Goal: Information Seeking & Learning: Learn about a topic

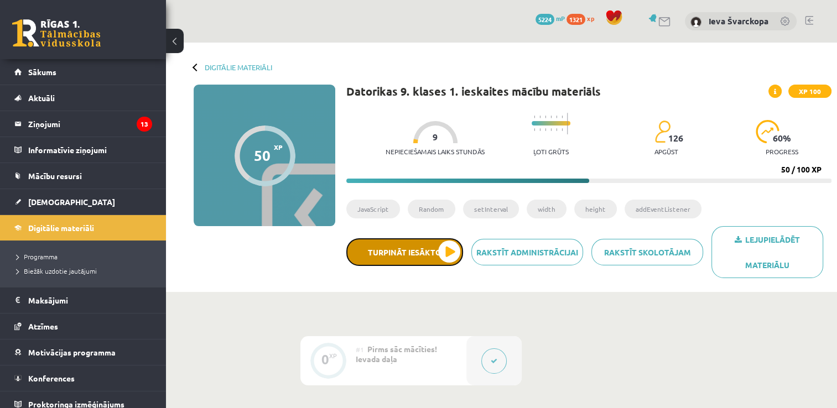
click at [447, 254] on button "Turpināt iesākto" at bounding box center [404, 252] width 117 height 28
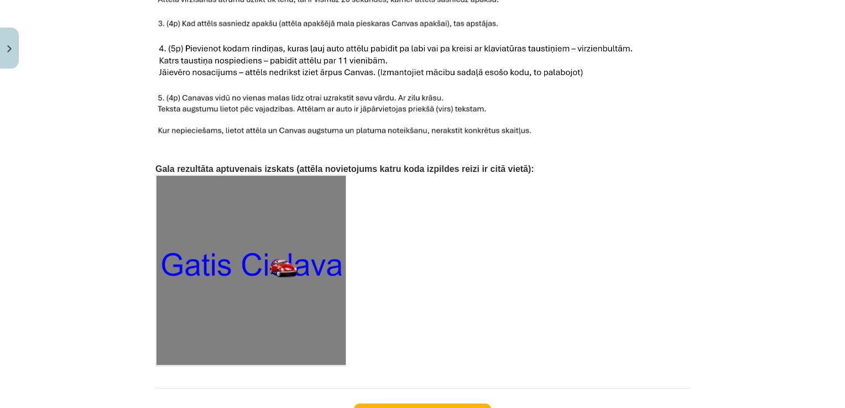
scroll to position [1735, 0]
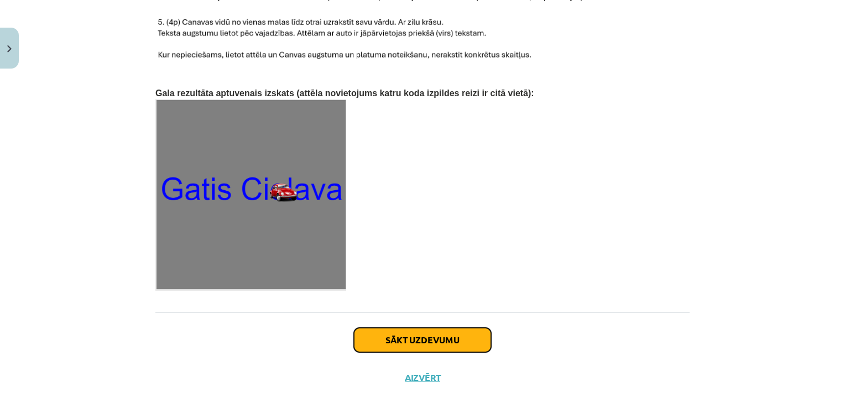
click at [430, 328] on button "Sākt uzdevumu" at bounding box center [422, 340] width 137 height 24
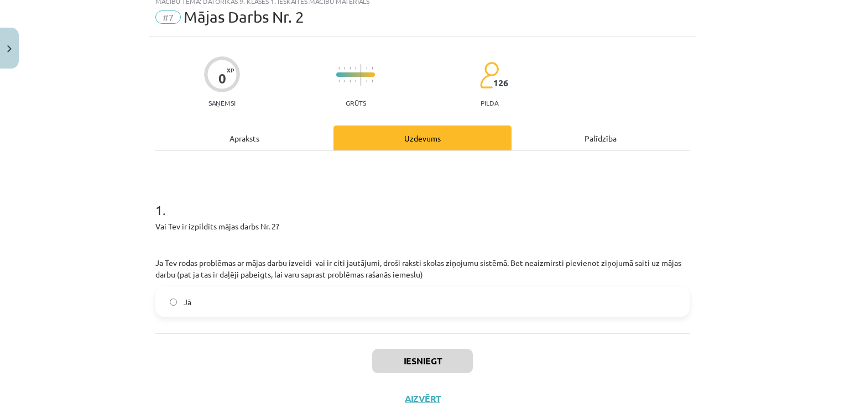
scroll to position [28, 0]
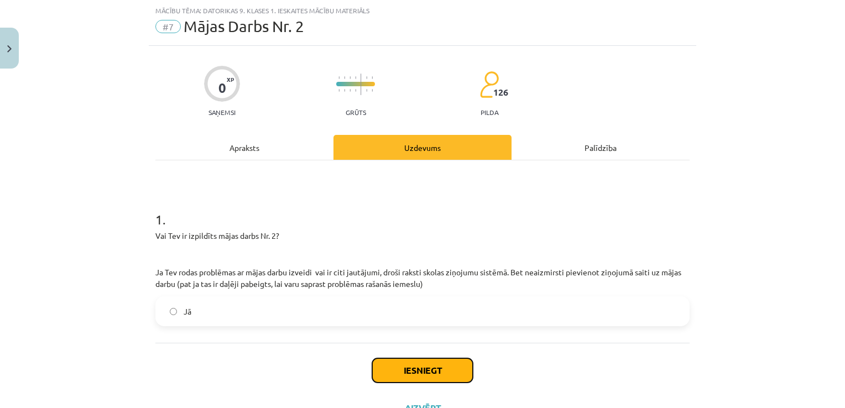
click at [411, 373] on button "Iesniegt" at bounding box center [422, 370] width 101 height 24
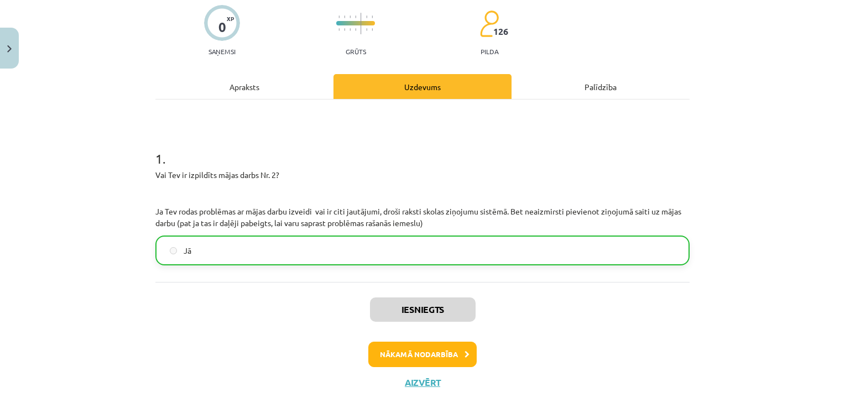
scroll to position [108, 0]
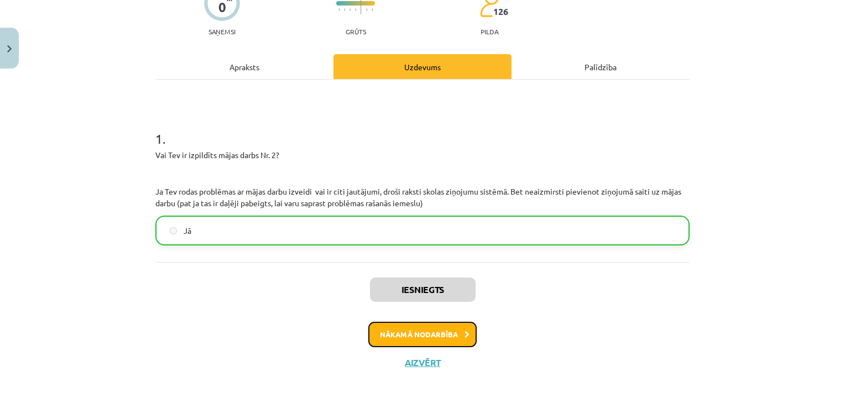
click at [430, 339] on button "Nākamā nodarbība" at bounding box center [422, 334] width 108 height 25
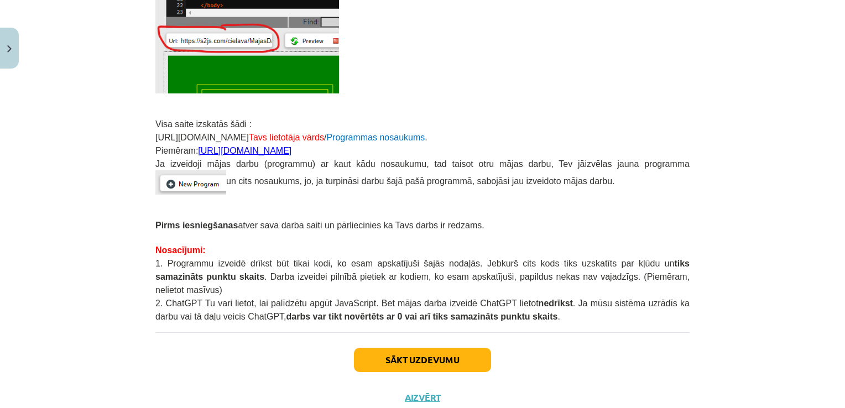
scroll to position [277, 0]
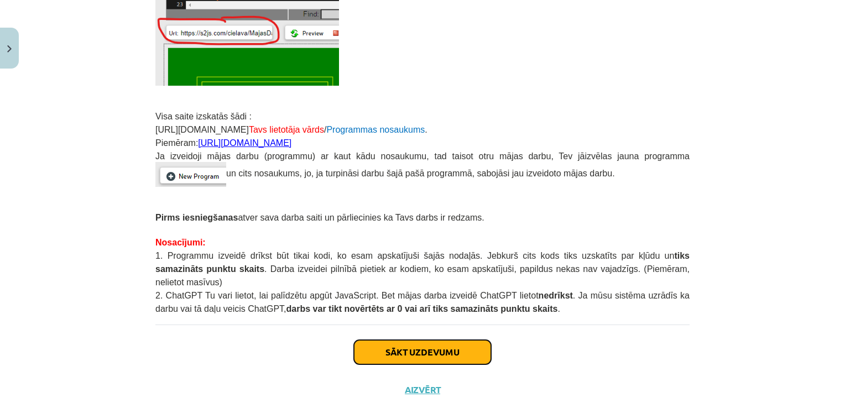
click at [409, 340] on button "Sākt uzdevumu" at bounding box center [422, 352] width 137 height 24
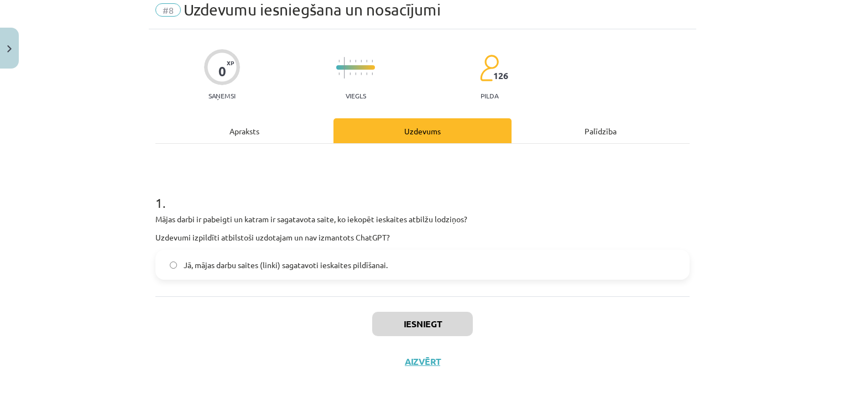
scroll to position [28, 0]
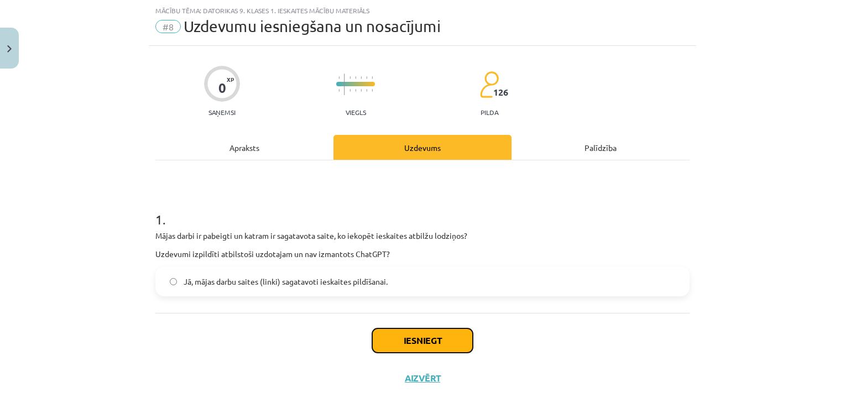
click at [414, 342] on button "Iesniegt" at bounding box center [422, 340] width 101 height 24
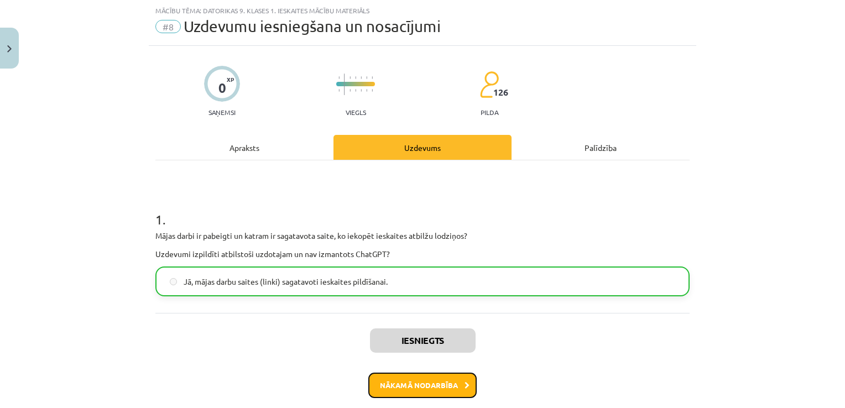
click at [423, 378] on button "Nākamā nodarbība" at bounding box center [422, 385] width 108 height 25
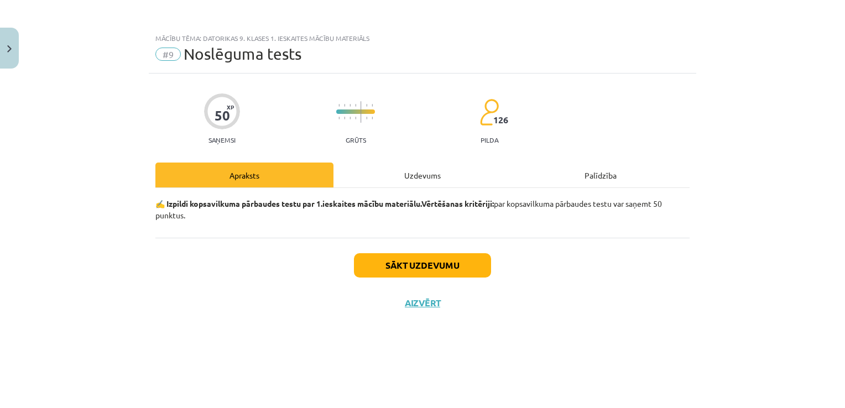
scroll to position [0, 0]
click at [400, 268] on button "Sākt uzdevumu" at bounding box center [422, 265] width 137 height 24
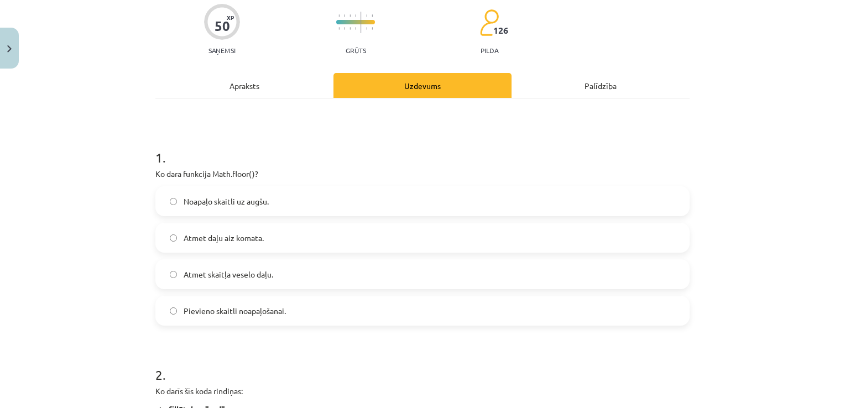
scroll to position [102, 0]
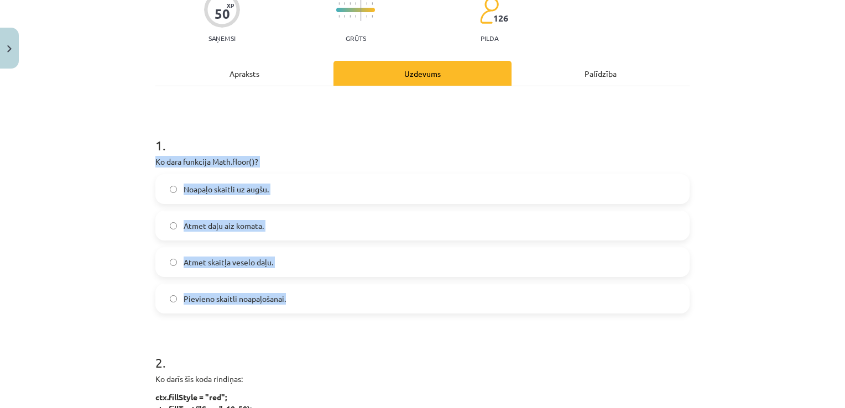
drag, startPoint x: 150, startPoint y: 158, endPoint x: 305, endPoint y: 310, distance: 216.7
drag, startPoint x: 305, startPoint y: 310, endPoint x: 246, endPoint y: 298, distance: 60.4
copy div "Ko dara funkcija Math.floor()? Noapaļo skaitli uz augšu. Atmet daļu aiz komata.…"
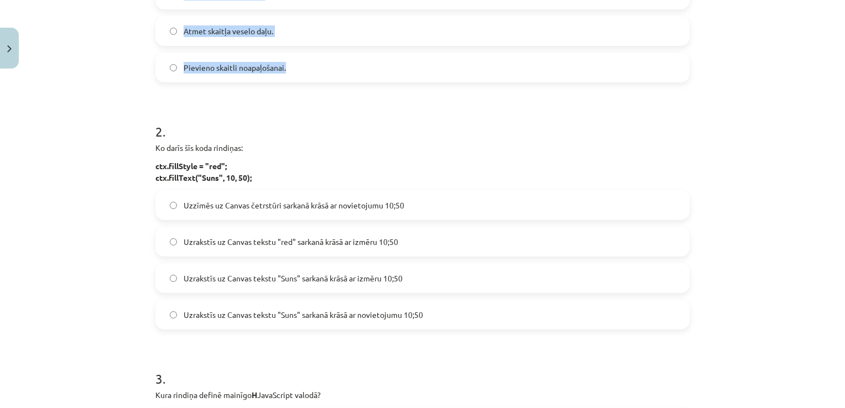
scroll to position [338, 0]
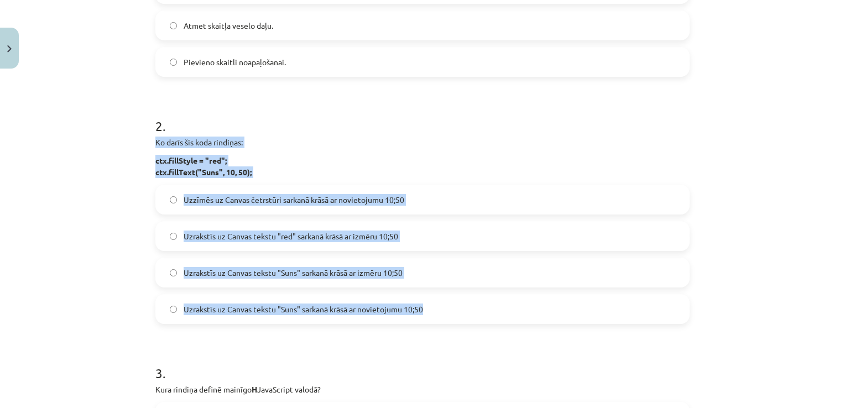
drag, startPoint x: 152, startPoint y: 140, endPoint x: 467, endPoint y: 321, distance: 362.9
click at [467, 321] on div "2 . Ko darīs šīs koda rindiņas: ctx.fillStyle = "red"; ctx.fillText("Suns", 10,…" at bounding box center [422, 211] width 534 height 225
drag, startPoint x: 467, startPoint y: 321, endPoint x: 384, endPoint y: 311, distance: 83.5
copy div "Ko darīs šīs koda rindiņas: ctx.fillStyle = "red"; ctx.fillText("Suns", 10, 50)…"
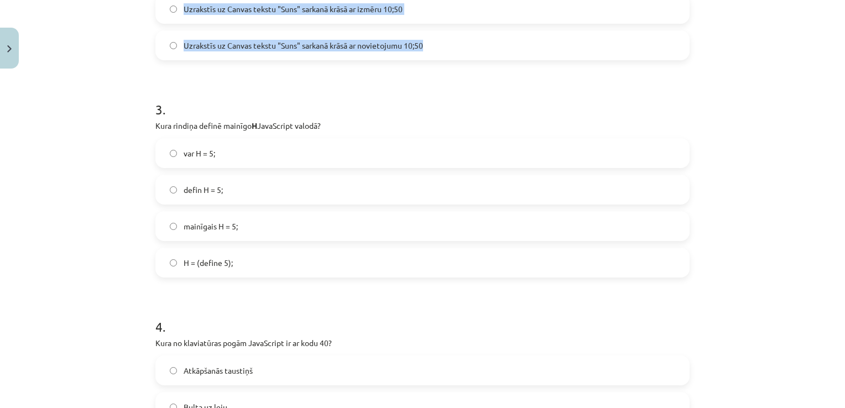
scroll to position [629, 0]
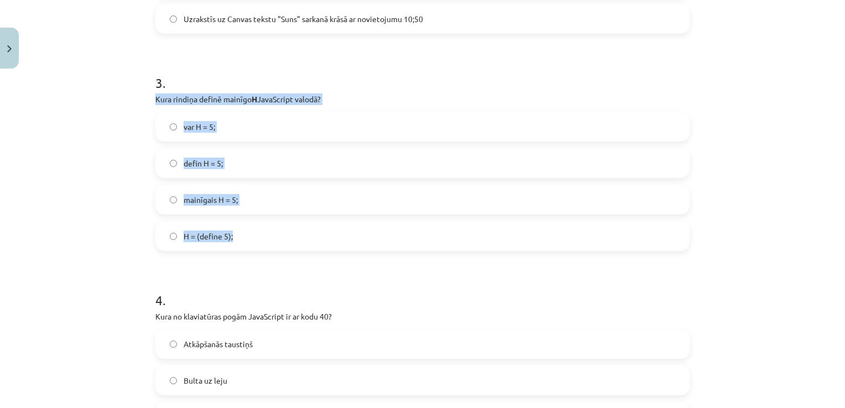
drag, startPoint x: 149, startPoint y: 94, endPoint x: 251, endPoint y: 236, distance: 174.8
drag, startPoint x: 251, startPoint y: 236, endPoint x: 199, endPoint y: 236, distance: 52.0
copy div "Kura rindiņa definē mainīgo H JavaScript valodā? var H = 5; defin H = 5; mainīg…"
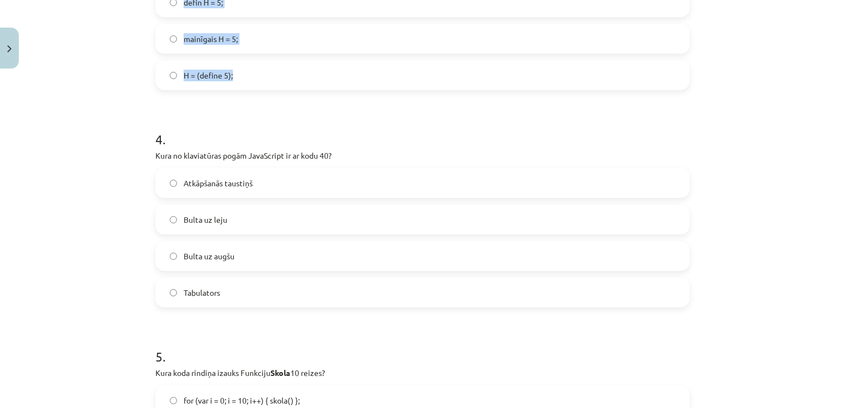
scroll to position [816, 0]
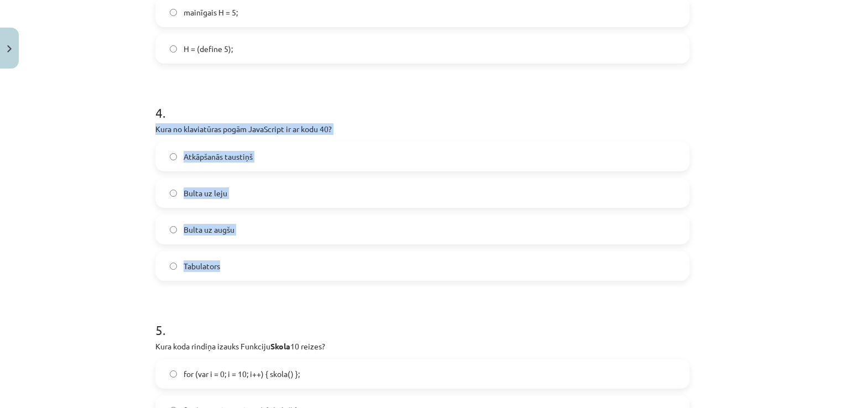
drag, startPoint x: 150, startPoint y: 123, endPoint x: 237, endPoint y: 266, distance: 167.2
click at [237, 266] on div "4 . Kura no klaviatūras pogām JavaScript ir ar kodu 40? Atkāpšanās taustiņš Bul…" at bounding box center [422, 183] width 534 height 195
drag, startPoint x: 237, startPoint y: 266, endPoint x: 204, endPoint y: 264, distance: 33.2
copy div "Kura no klaviatūras pogām JavaScript ir ar kodu 40? Atkāpšanās taustiņš Bulta u…"
click at [104, 209] on div "Mācību tēma: Datorikas 9. klases 1. ieskaites mācību materiāls #9 Noslēguma tes…" at bounding box center [422, 204] width 845 height 408
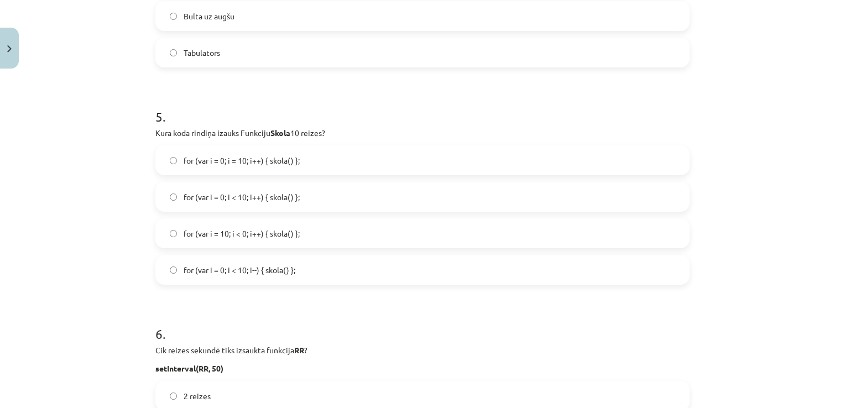
scroll to position [1106, 0]
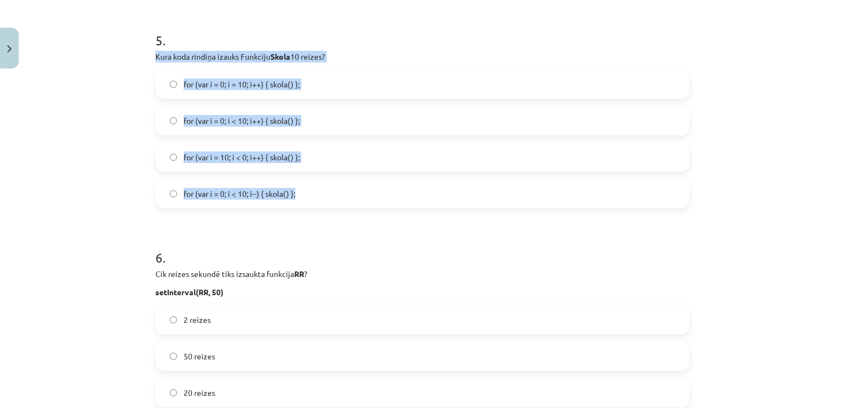
drag, startPoint x: 152, startPoint y: 49, endPoint x: 293, endPoint y: 184, distance: 195.2
click at [293, 184] on div "5 . Kura koda rindiņa izauks Funkciju Skola 10 reizes? for (var i = 0; i = 10; …" at bounding box center [422, 110] width 534 height 195
drag, startPoint x: 293, startPoint y: 184, endPoint x: 268, endPoint y: 195, distance: 26.7
copy div "Kura koda rindiņa izauks Funkciju Skola 10 reizes? for (var i = 0; i = 10; i++)…"
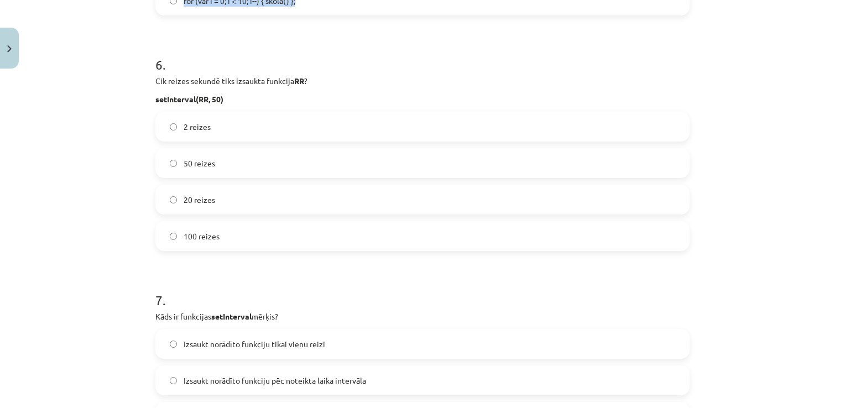
scroll to position [1305, 0]
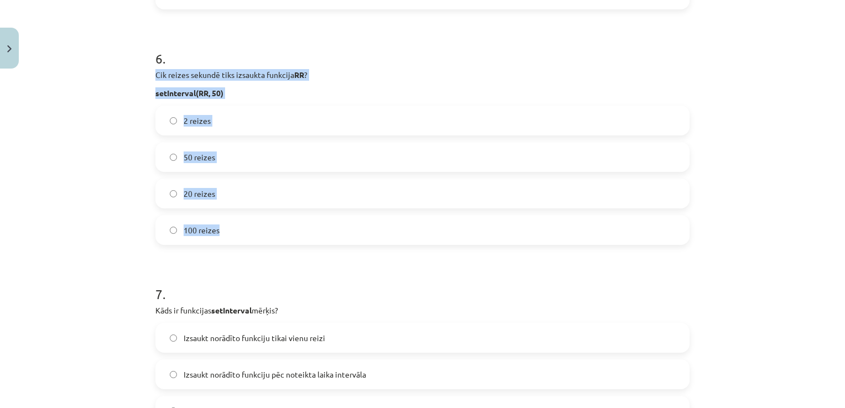
drag, startPoint x: 152, startPoint y: 71, endPoint x: 234, endPoint y: 224, distance: 173.7
click at [234, 224] on div "6 . Cik reizes sekundē tiks izsaukta funkcija RR ? setInterval(RR, 50) 2 reizes…" at bounding box center [422, 138] width 534 height 213
drag, startPoint x: 234, startPoint y: 224, endPoint x: 190, endPoint y: 230, distance: 44.0
copy div "Cik reizes sekundē tiks izsaukta funkcija RR ? setInterval(RR, 50) 2 reizes 50 …"
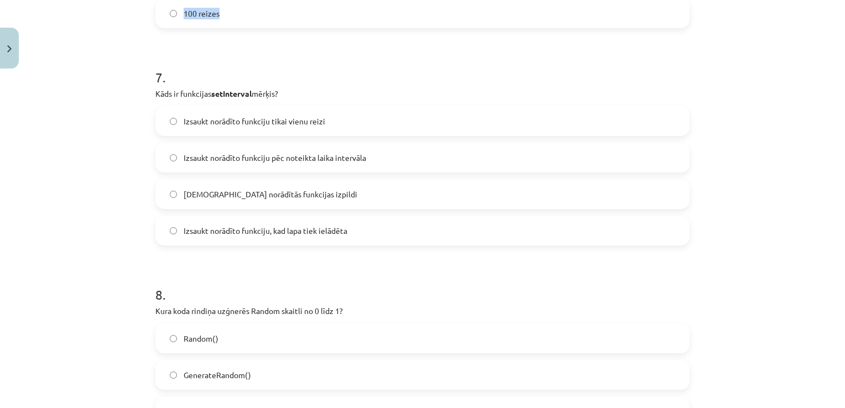
scroll to position [1524, 0]
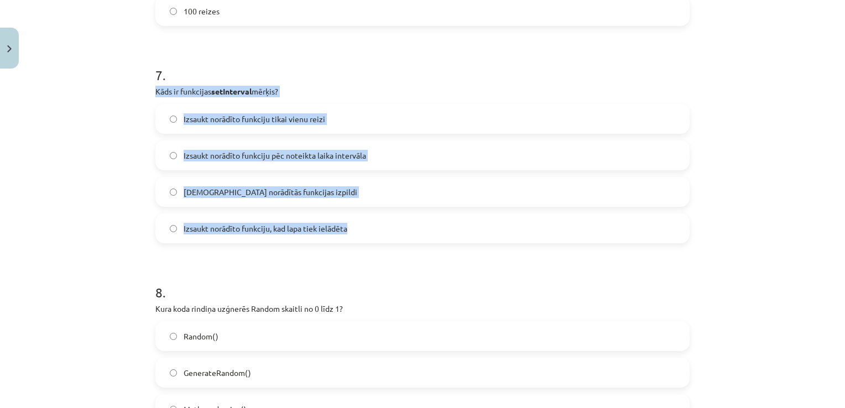
drag, startPoint x: 150, startPoint y: 87, endPoint x: 291, endPoint y: 232, distance: 203.0
copy div "Kāds ir funkcijas setInterval mērķis? Izsaukt norādīto funkciju tikai vienu rei…"
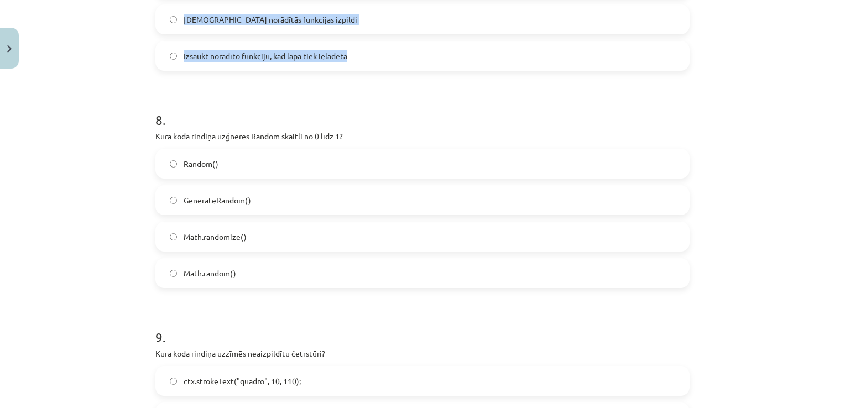
scroll to position [1718, 0]
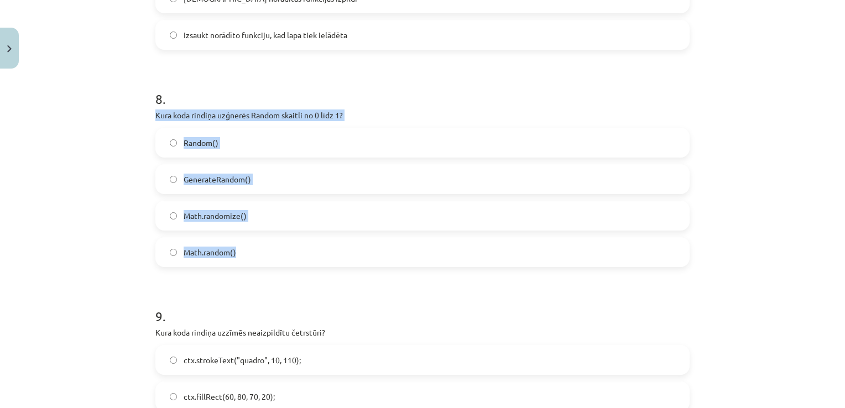
drag, startPoint x: 148, startPoint y: 110, endPoint x: 255, endPoint y: 254, distance: 179.4
drag, startPoint x: 255, startPoint y: 254, endPoint x: 208, endPoint y: 251, distance: 47.6
copy div "Kura koda rindiņa uzģnerēs Random skaitli no 0 līdz 1? Random() GenerateRandom(…"
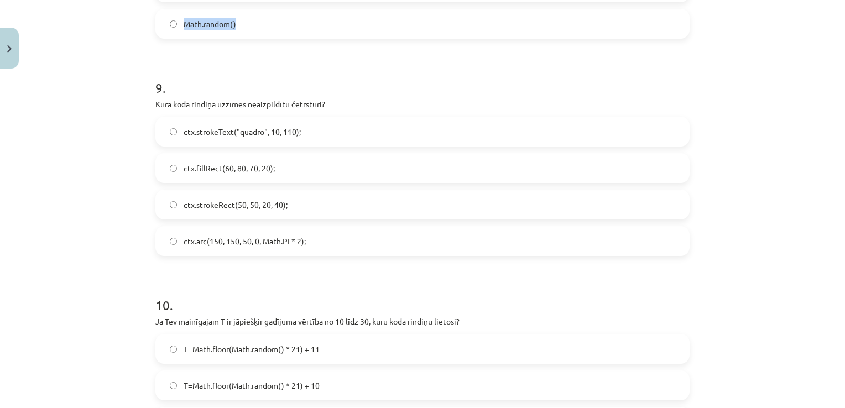
scroll to position [1949, 0]
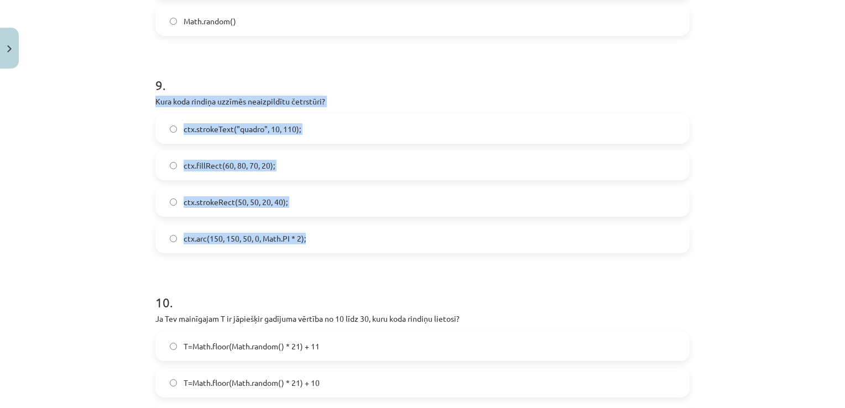
drag, startPoint x: 149, startPoint y: 101, endPoint x: 309, endPoint y: 243, distance: 213.5
drag, startPoint x: 309, startPoint y: 243, endPoint x: 248, endPoint y: 237, distance: 61.1
copy div "Kura koda rindiņa uzzīmēs neaizpildītu četrstūri? ctx.strokeText("quadro", 10, …"
click at [117, 236] on div "Mācību tēma: Datorikas 9. klases 1. ieskaites mācību materiāls #9 Noslēguma tes…" at bounding box center [422, 204] width 845 height 408
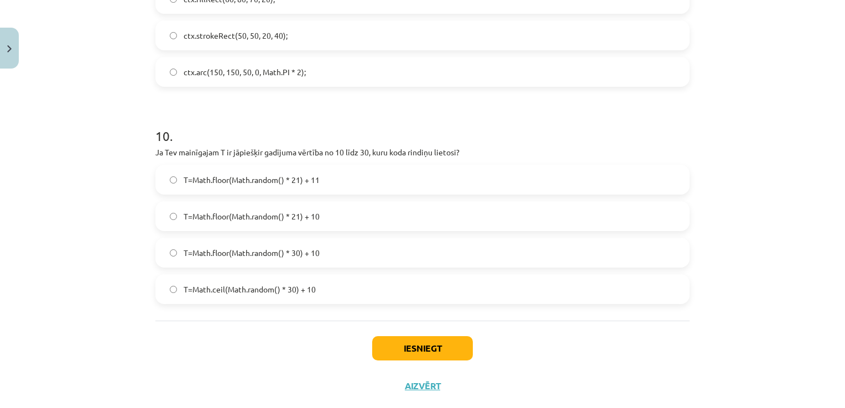
scroll to position [2139, 0]
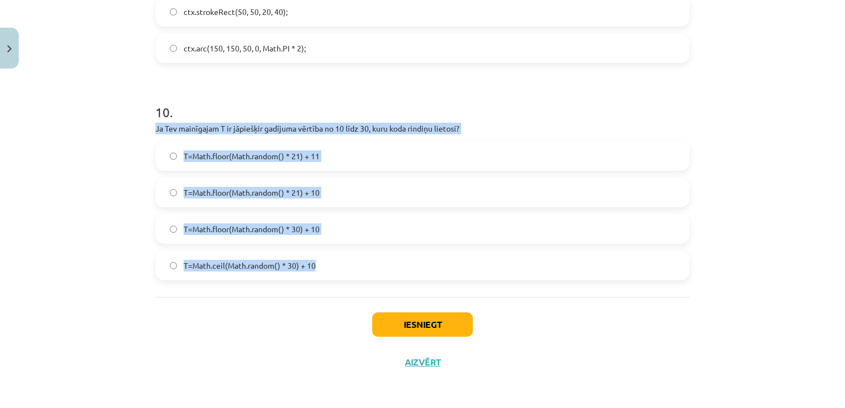
drag, startPoint x: 152, startPoint y: 123, endPoint x: 324, endPoint y: 271, distance: 226.3
click at [324, 271] on div "10 . Ja Tev mainīgajam T ir jāpiešķir gadījuma vērtība no 10 līdz 30, kuru koda…" at bounding box center [422, 182] width 534 height 195
drag, startPoint x: 324, startPoint y: 271, endPoint x: 276, endPoint y: 267, distance: 47.8
copy div "Ja Tev mainīgajam T ir jāpiešķir gadījuma vērtība no 10 līdz 30, kuru koda rind…"
click at [144, 205] on div "Mācību tēma: Datorikas 9. klases 1. ieskaites mācību materiāls #9 Noslēguma tes…" at bounding box center [422, 204] width 845 height 408
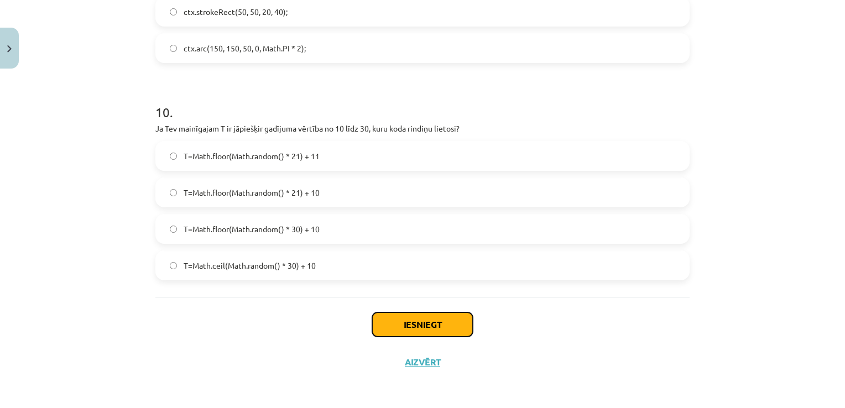
click at [423, 331] on button "Iesniegt" at bounding box center [422, 324] width 101 height 24
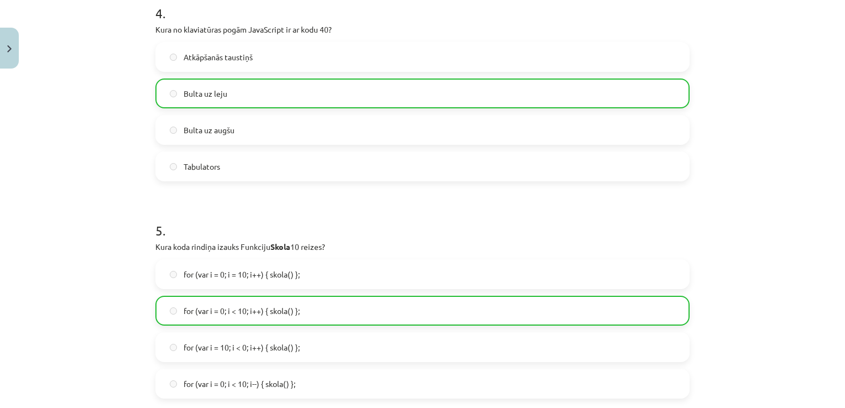
scroll to position [2174, 0]
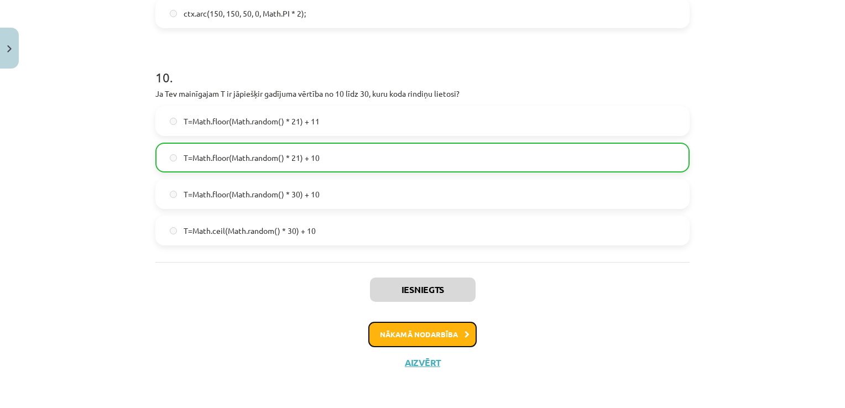
click at [431, 333] on button "Nākamā nodarbība" at bounding box center [422, 334] width 108 height 25
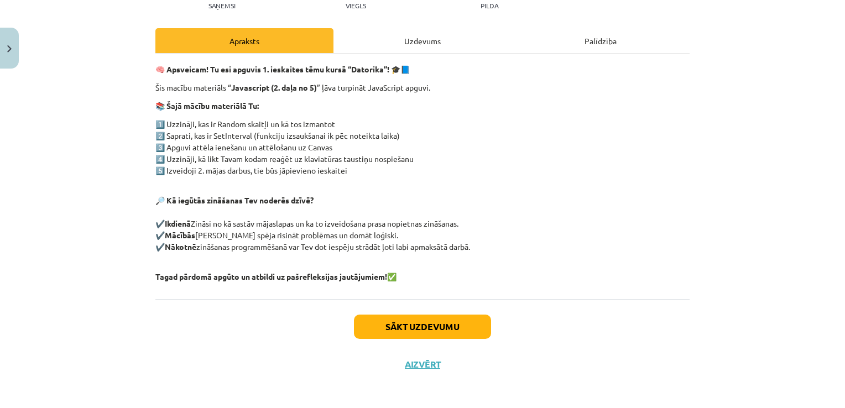
scroll to position [137, 0]
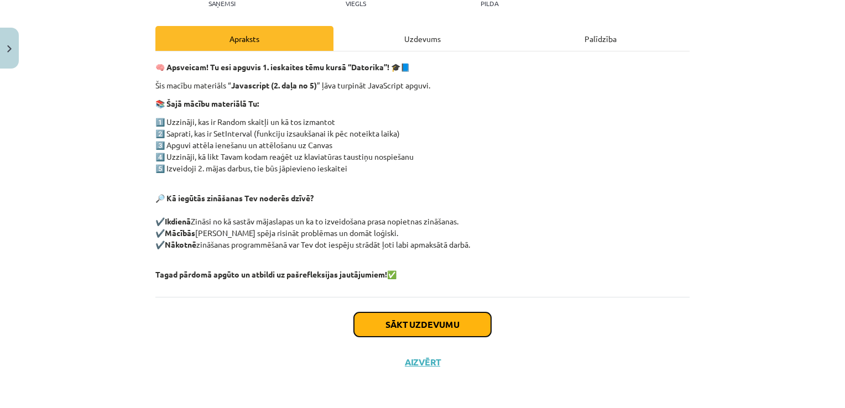
click at [410, 324] on button "Sākt uzdevumu" at bounding box center [422, 324] width 137 height 24
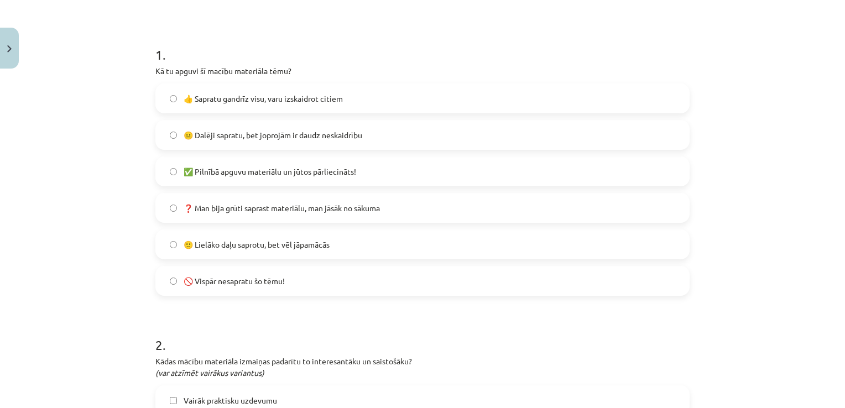
scroll to position [197, 0]
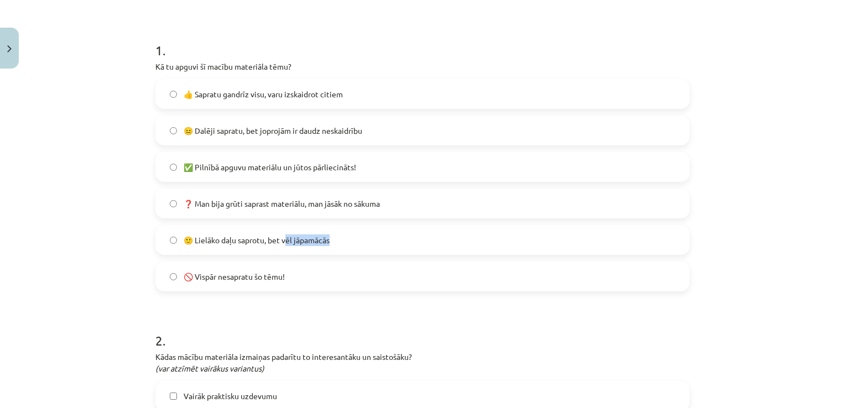
drag, startPoint x: 285, startPoint y: 251, endPoint x: 578, endPoint y: 222, distance: 294.5
click at [578, 222] on div "👍 Sapratu gandrīz visu, varu izskaidrot citiem 😐 Dalēji sapratu, bet joprojām i…" at bounding box center [422, 185] width 534 height 212
click at [753, 197] on div "Mācību tēma: Datorikas 9. klases 1. ieskaites mācību materiāls #10 Temata apguv…" at bounding box center [422, 204] width 845 height 408
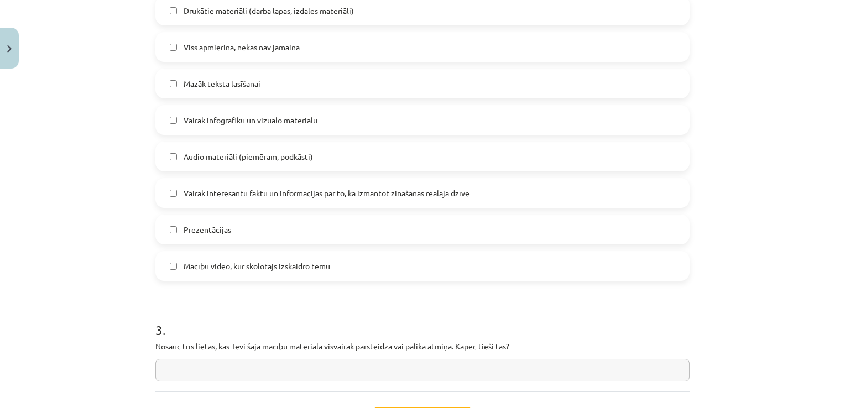
scroll to position [786, 0]
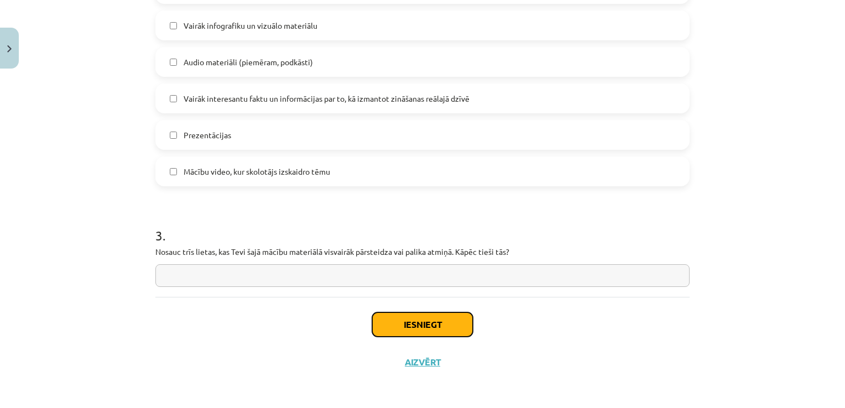
click at [410, 327] on button "Iesniegt" at bounding box center [422, 324] width 101 height 24
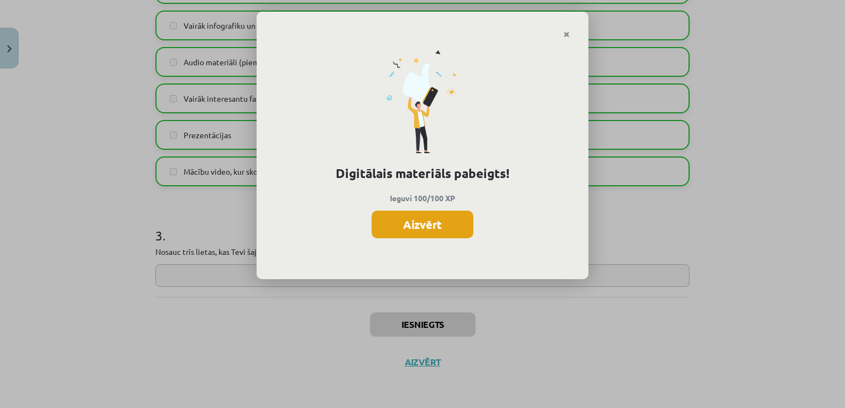
click at [416, 227] on button "Aizvērt" at bounding box center [423, 225] width 102 height 28
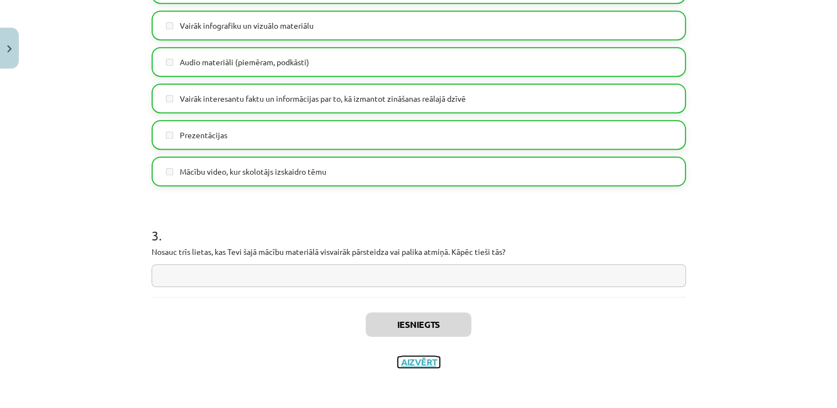
click at [419, 359] on button "Aizvērt" at bounding box center [419, 362] width 42 height 11
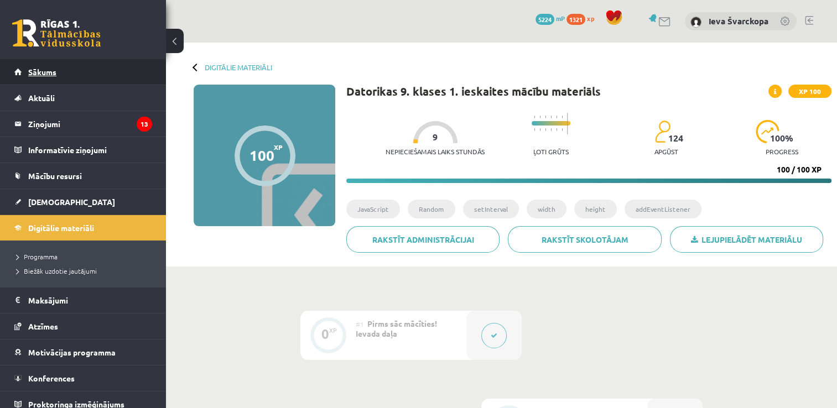
click at [54, 74] on span "Sākums" at bounding box center [42, 72] width 28 height 10
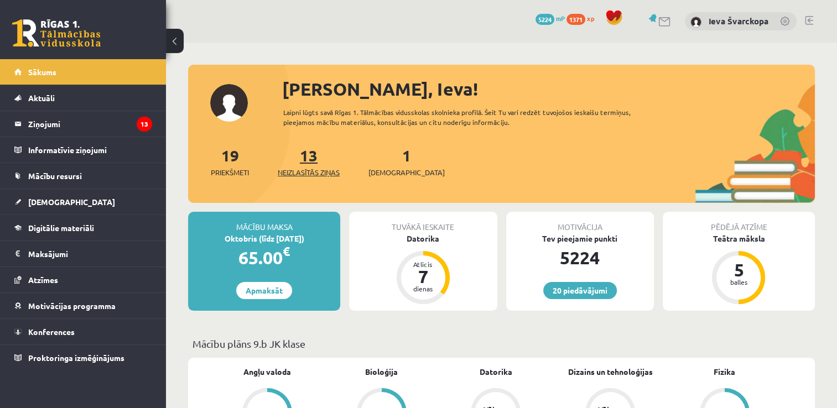
click at [312, 174] on span "Neizlasītās ziņas" at bounding box center [309, 172] width 62 height 11
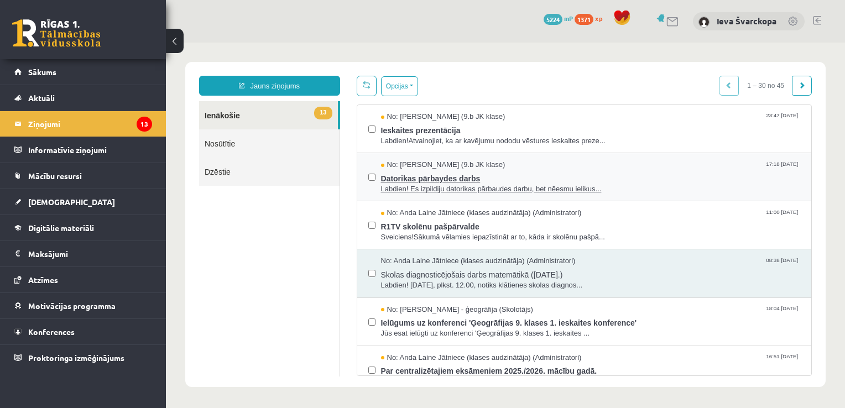
click at [411, 177] on span "Datorikas pārbaydes darbs" at bounding box center [591, 177] width 420 height 14
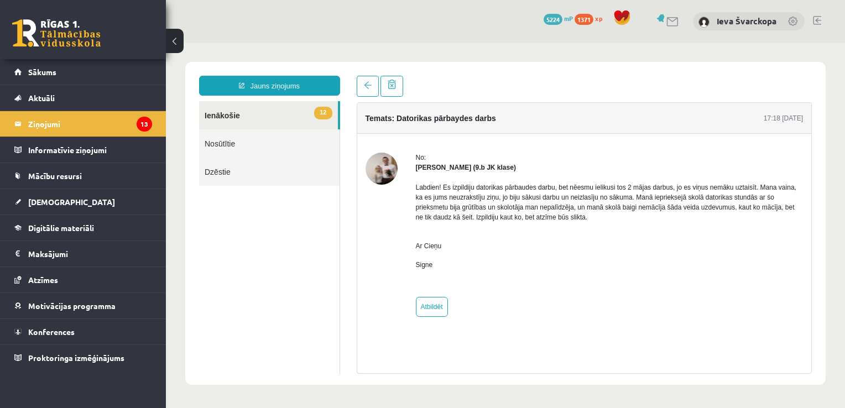
click at [228, 114] on link "12 Ienākošie" at bounding box center [268, 115] width 139 height 28
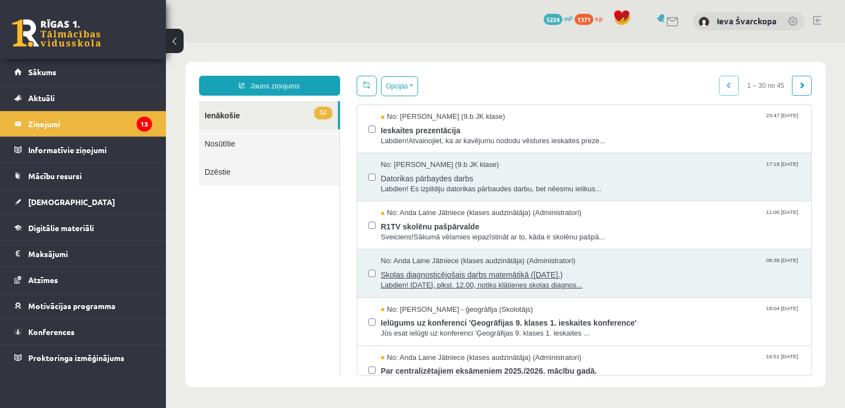
click at [425, 273] on span "Skolas diagnosticējošais darbs matemātikā ([DATE].)" at bounding box center [591, 274] width 420 height 14
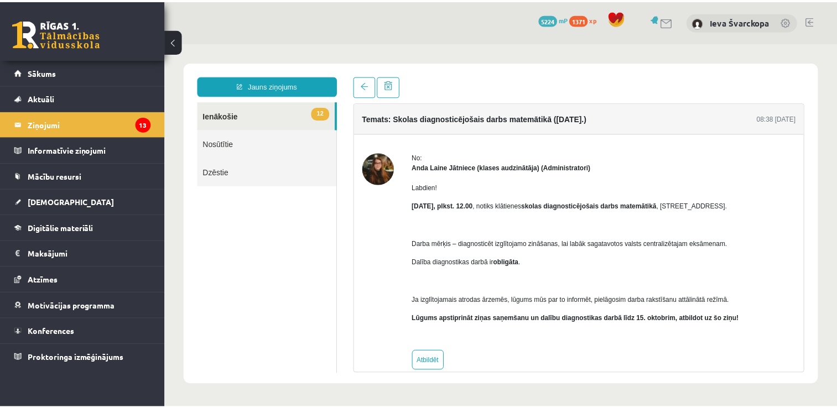
scroll to position [15, 0]
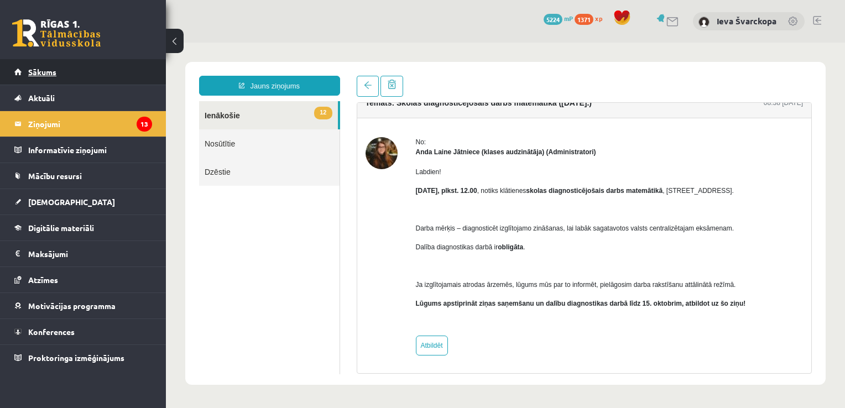
click at [49, 71] on span "Sākums" at bounding box center [42, 72] width 28 height 10
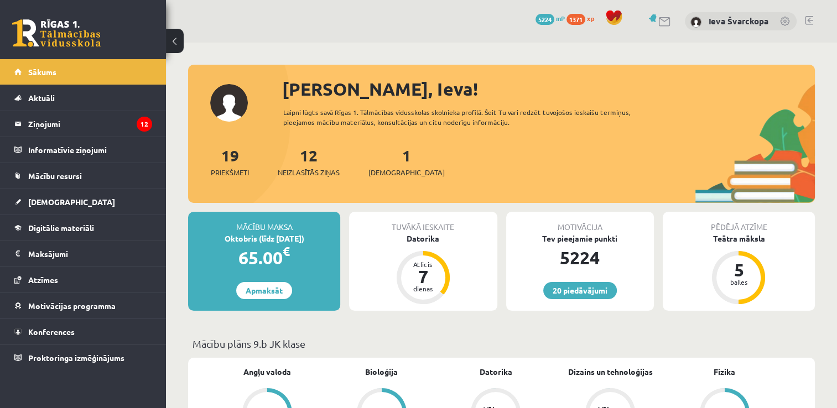
click at [805, 19] on link at bounding box center [809, 20] width 8 height 9
